Goal: Transaction & Acquisition: Purchase product/service

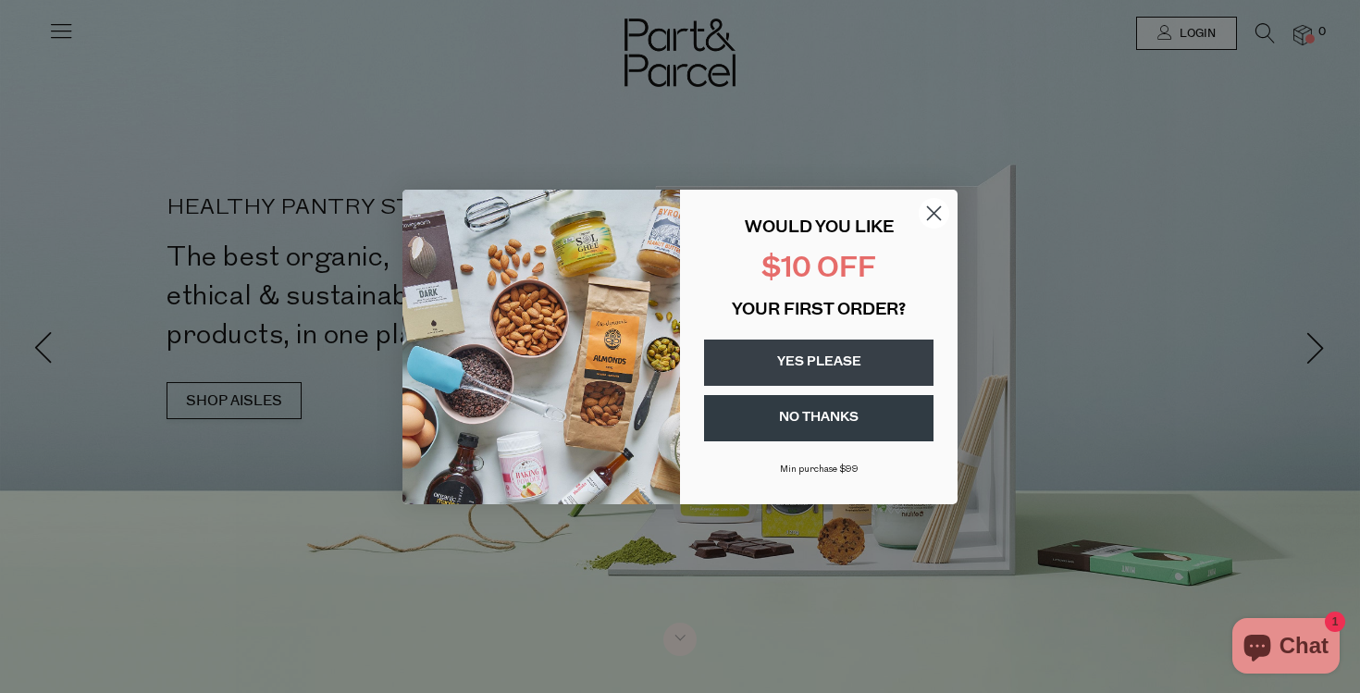
click at [933, 209] on circle "Close dialog" at bounding box center [934, 212] width 31 height 31
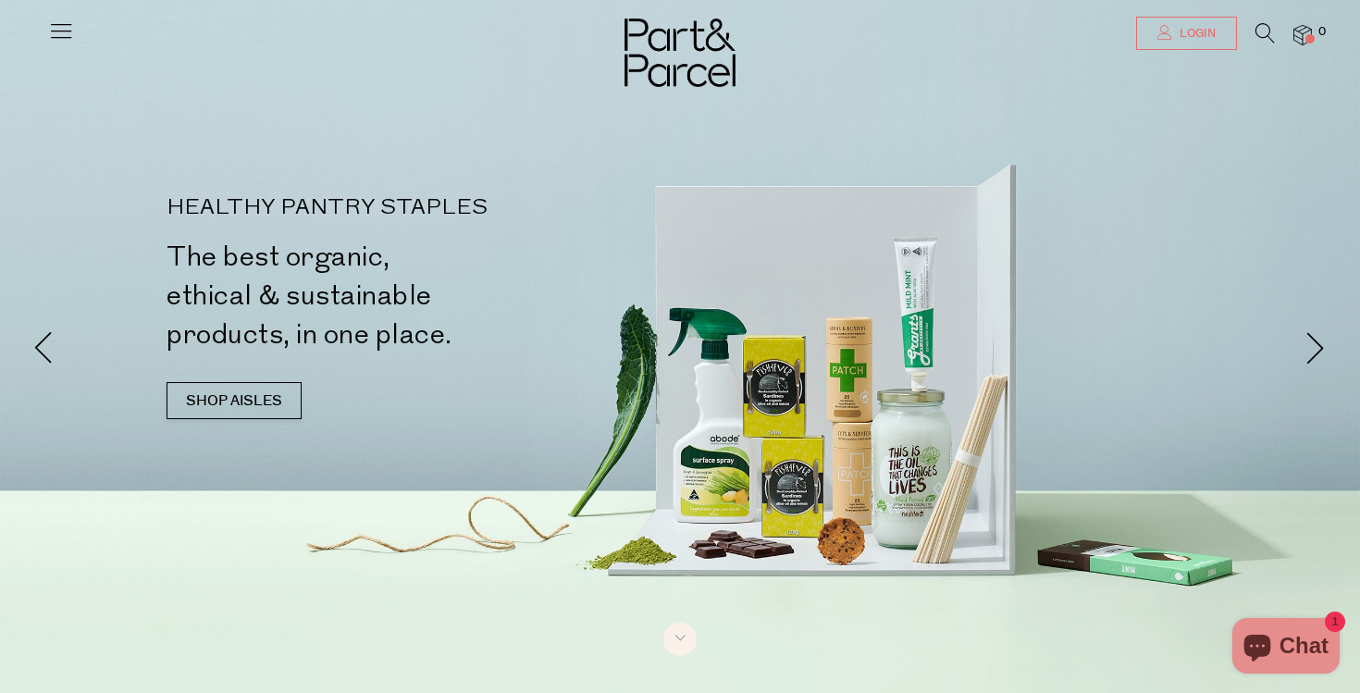
click at [1170, 35] on link "Login" at bounding box center [1186, 33] width 101 height 33
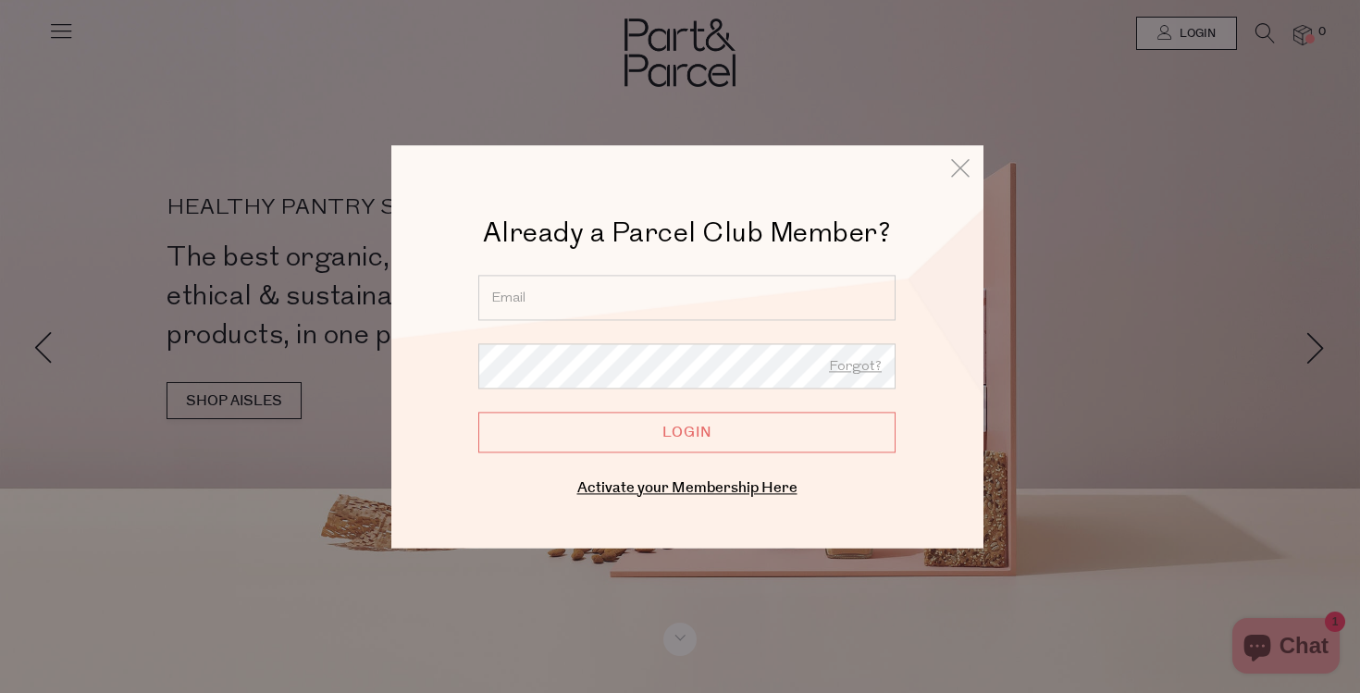
type input "ccfreriechs@gmail.com"
click at [686, 432] on input "Login" at bounding box center [686, 432] width 417 height 41
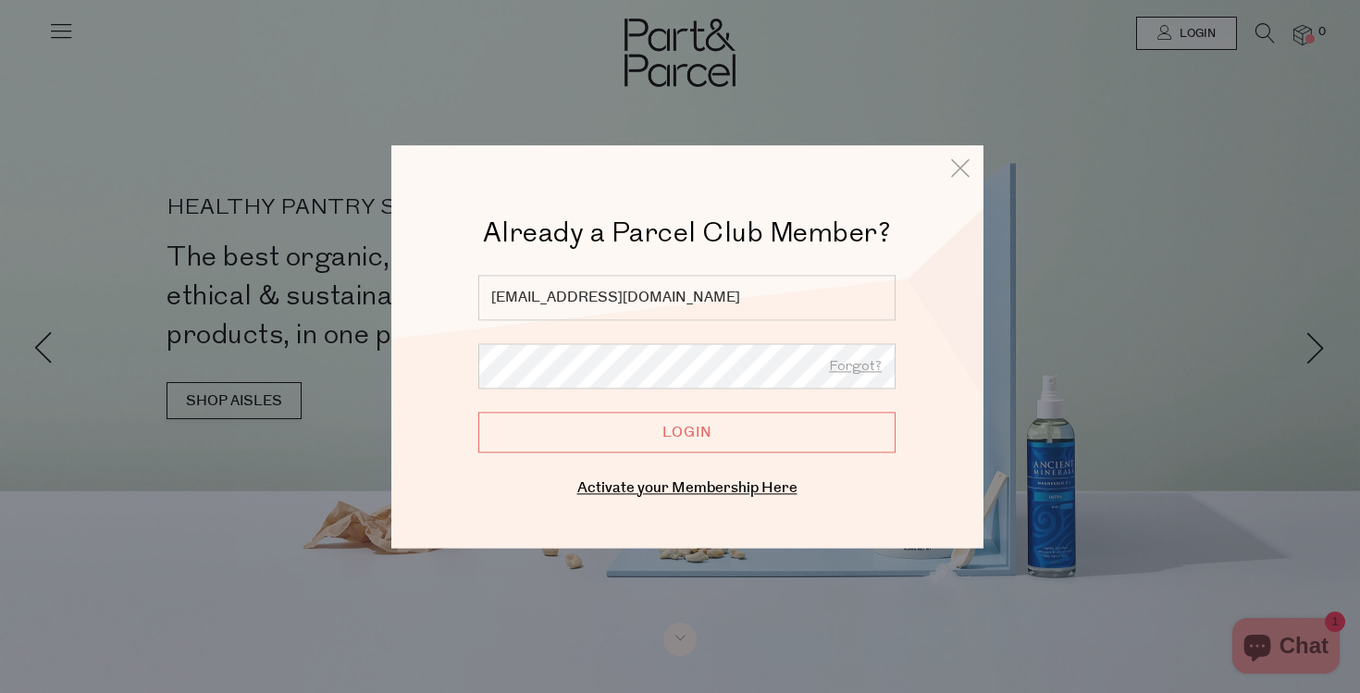
click at [699, 429] on input "Login" at bounding box center [686, 432] width 417 height 41
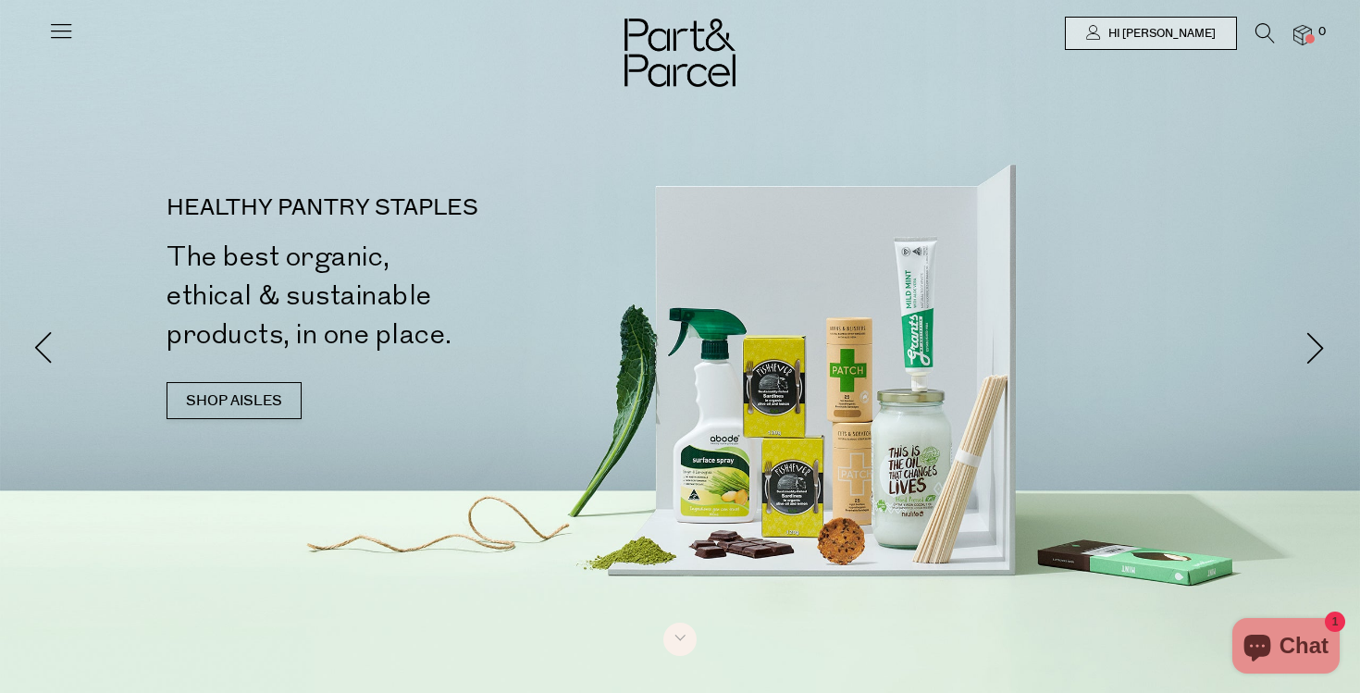
click at [58, 30] on icon at bounding box center [61, 31] width 26 height 26
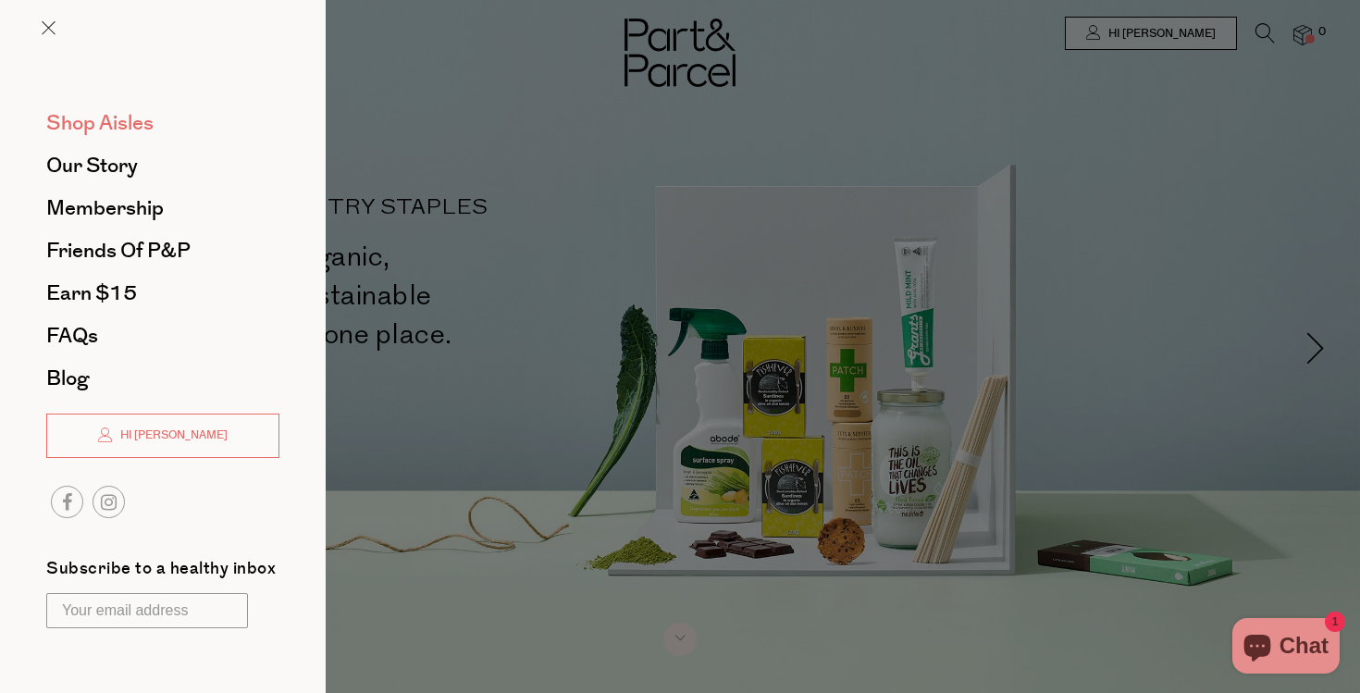
click at [103, 117] on span "Shop Aisles" at bounding box center [99, 123] width 107 height 30
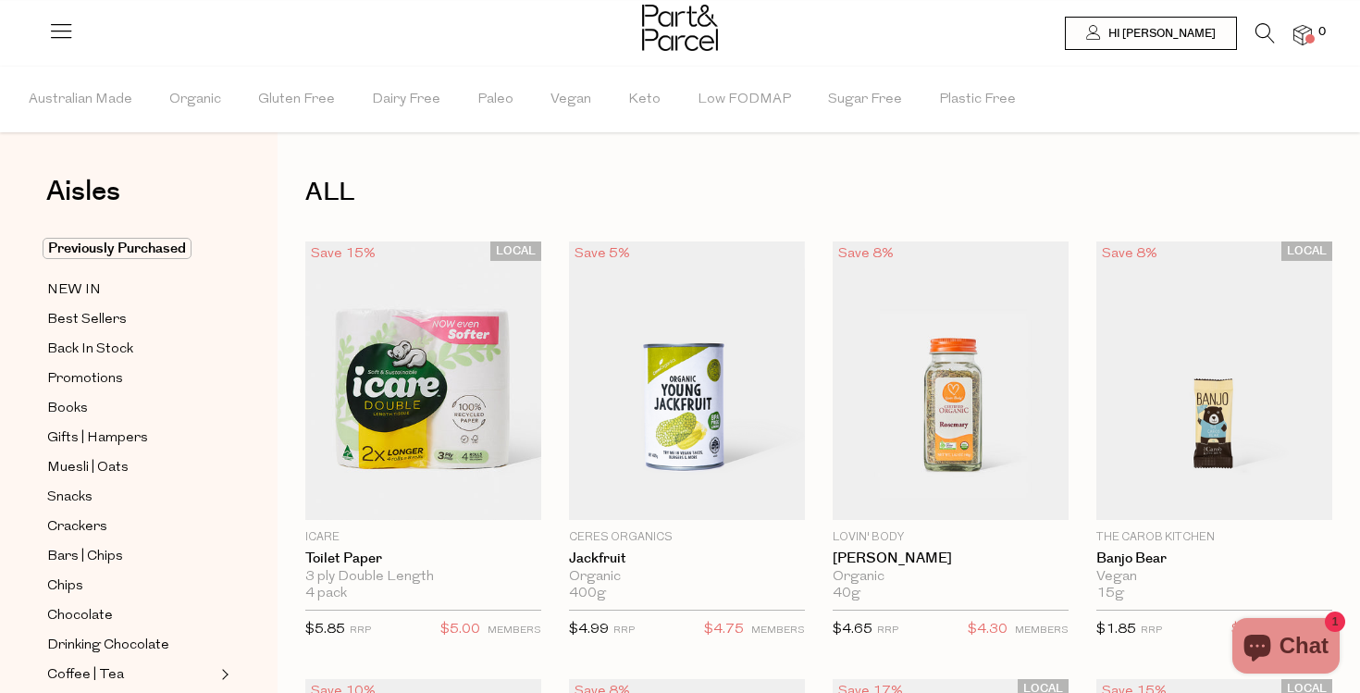
click at [1260, 32] on icon at bounding box center [1264, 33] width 19 height 20
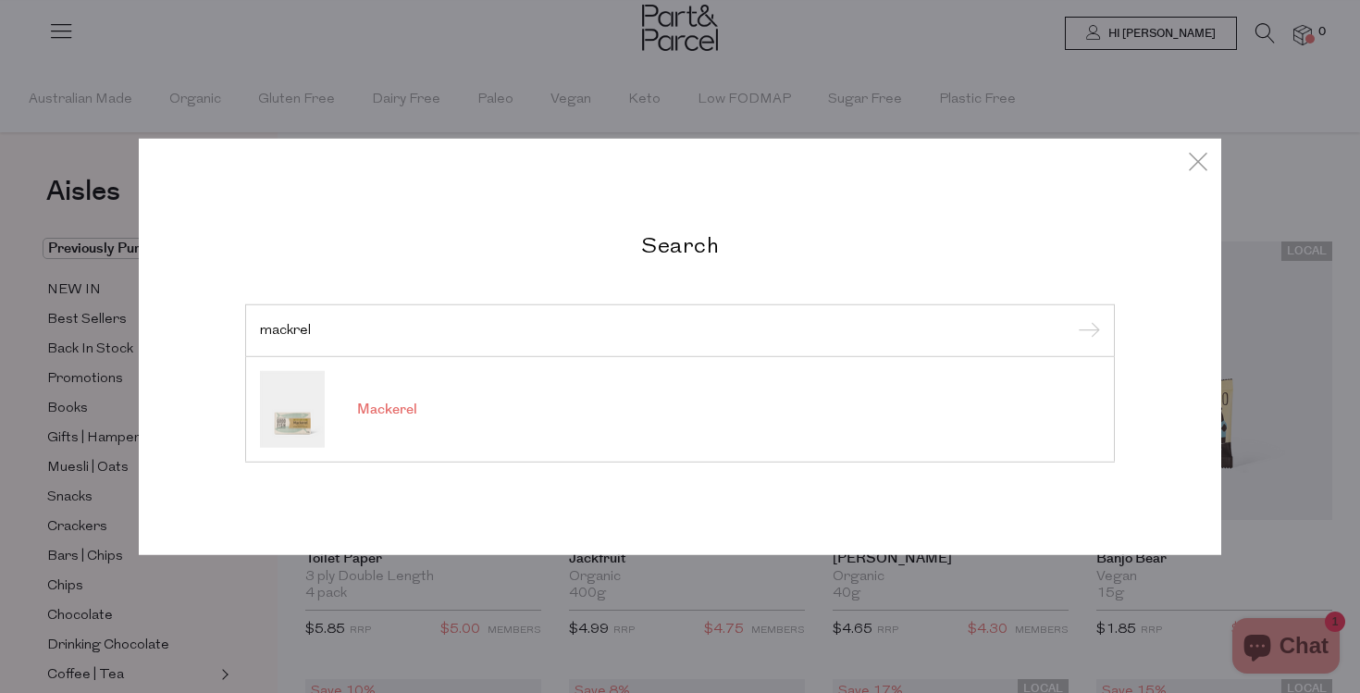
type input "mackrel"
click at [523, 408] on link "Mackerel" at bounding box center [680, 409] width 840 height 77
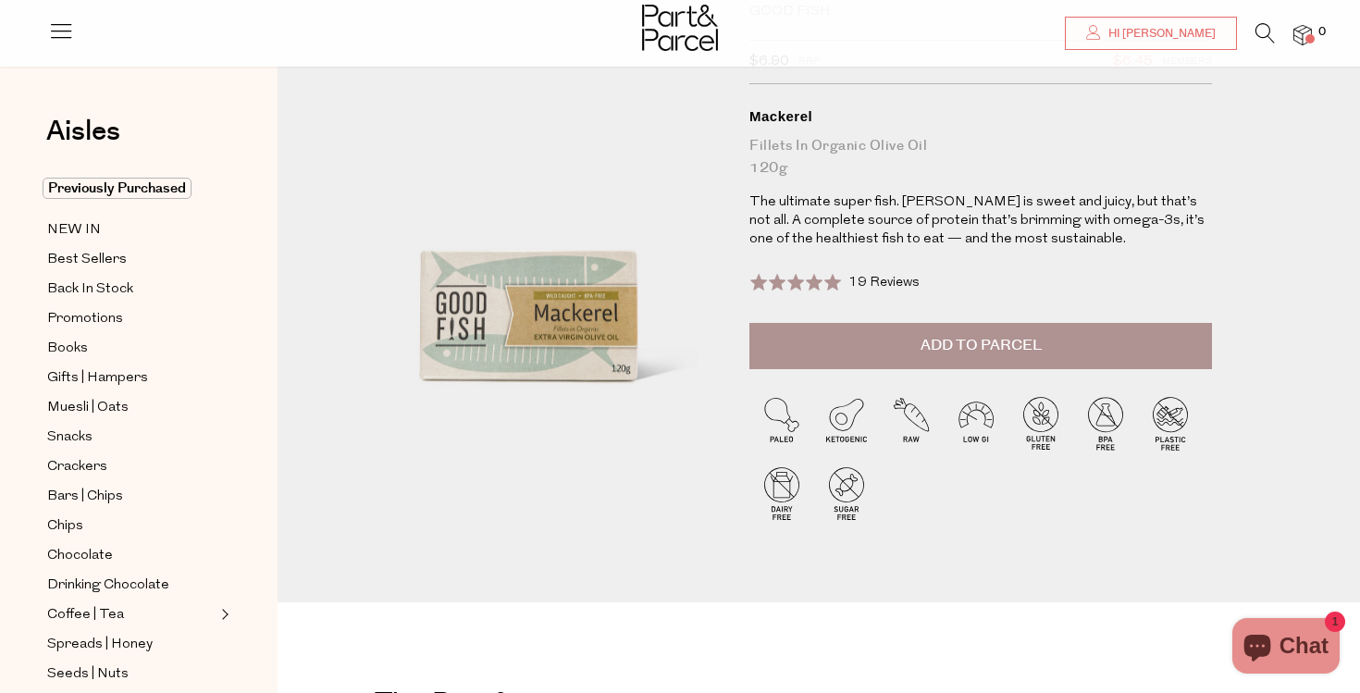
scroll to position [130, 0]
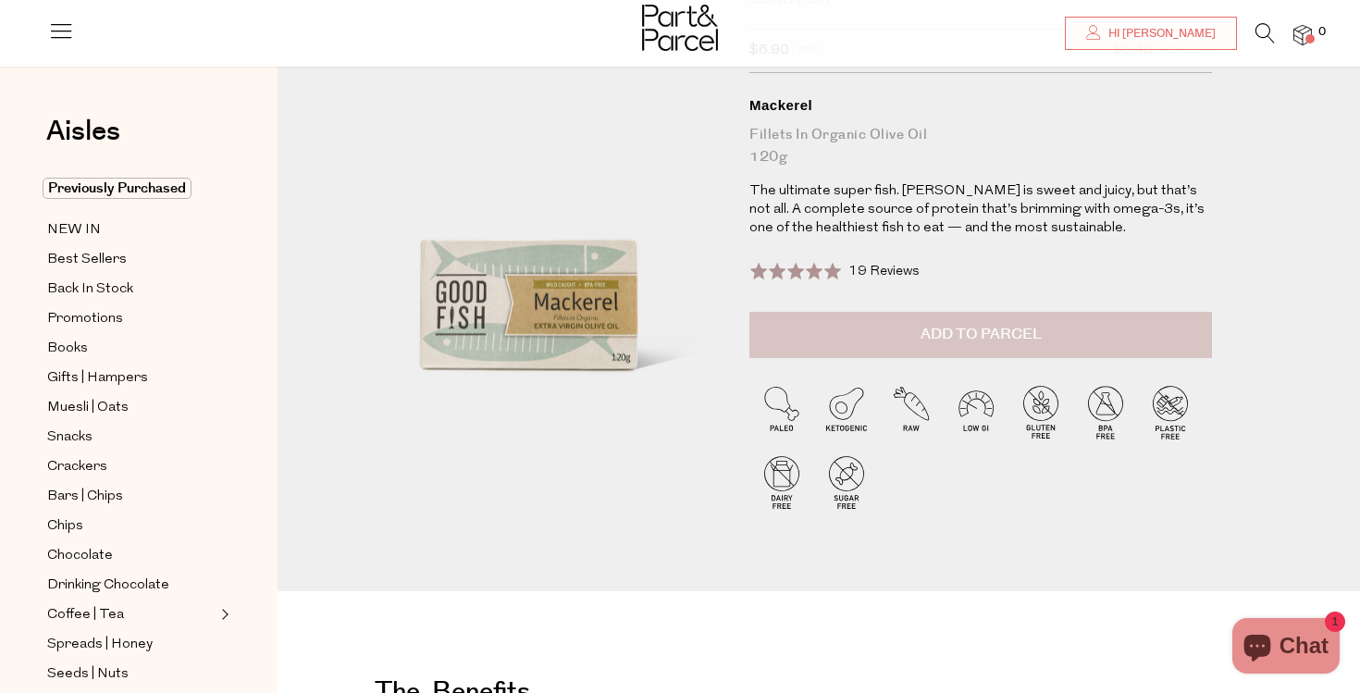
click at [1008, 340] on span "Add to Parcel" at bounding box center [980, 334] width 121 height 21
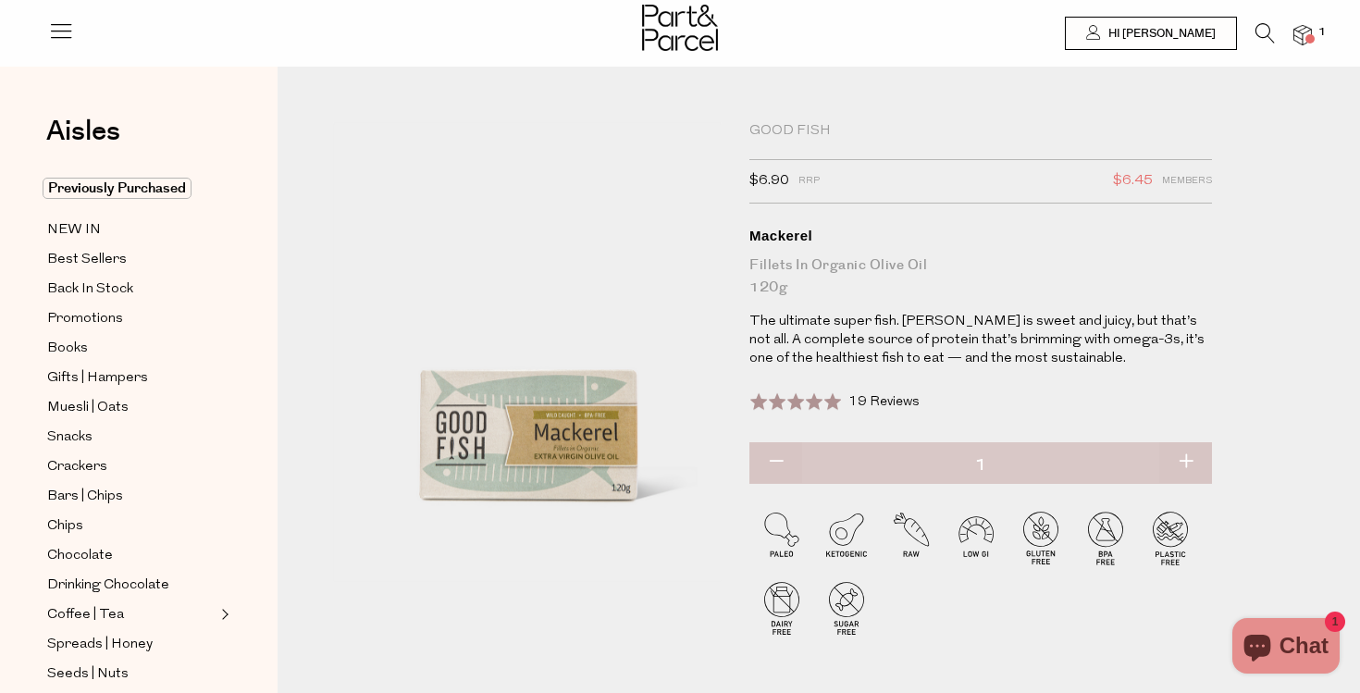
scroll to position [0, 0]
click at [90, 258] on span "Best Sellers" at bounding box center [87, 260] width 80 height 22
